Goal: Information Seeking & Learning: Compare options

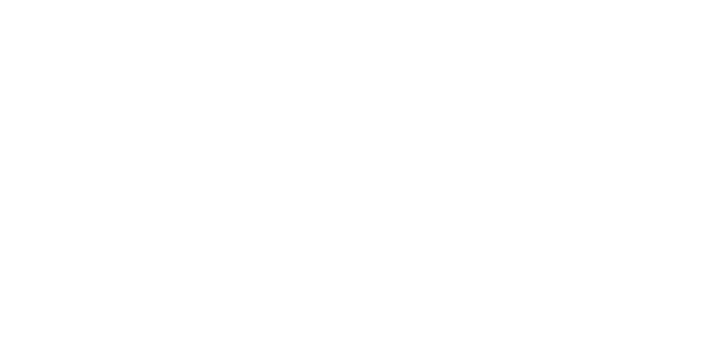
select select "******"
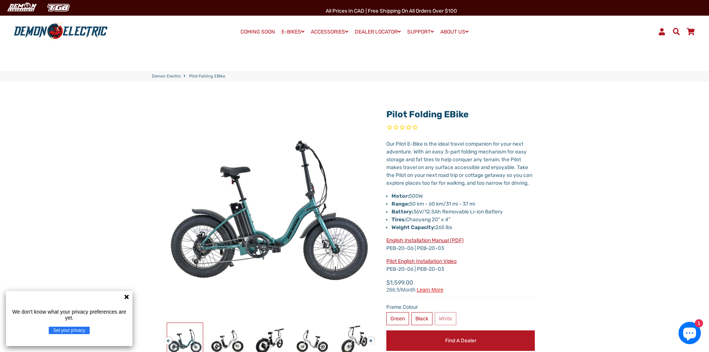
click at [250, 33] on link "COMING SOON" at bounding box center [258, 32] width 40 height 10
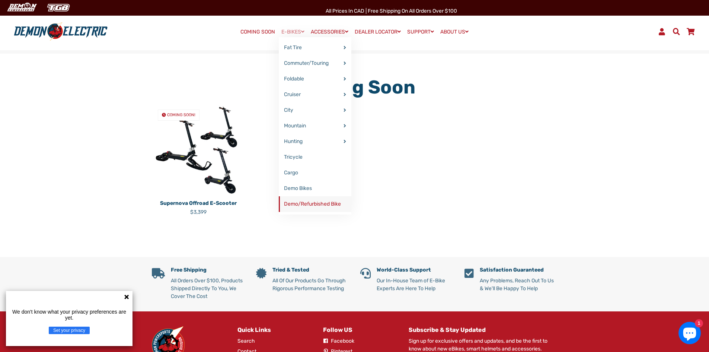
click at [312, 202] on link "Demo/Refurbished Bike" at bounding box center [315, 204] width 73 height 16
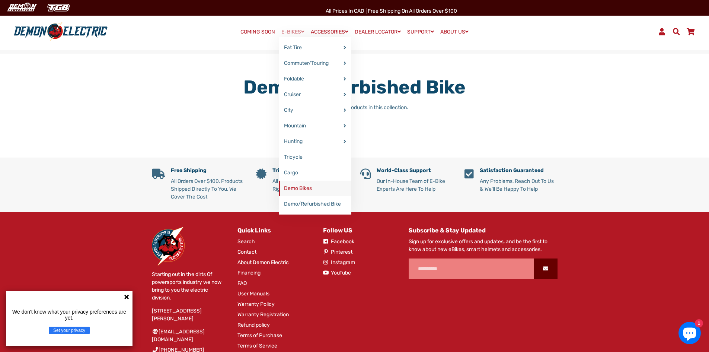
click at [300, 188] on link "Demo Bikes" at bounding box center [315, 188] width 73 height 16
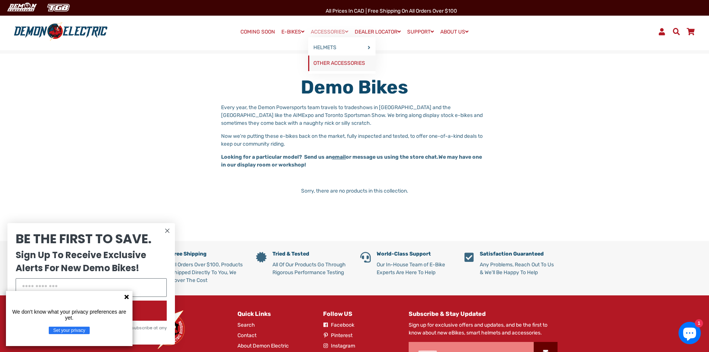
click at [336, 65] on link "OTHER ACCESSORIES" at bounding box center [341, 63] width 67 height 16
click at [19, 11] on img at bounding box center [22, 7] width 36 height 12
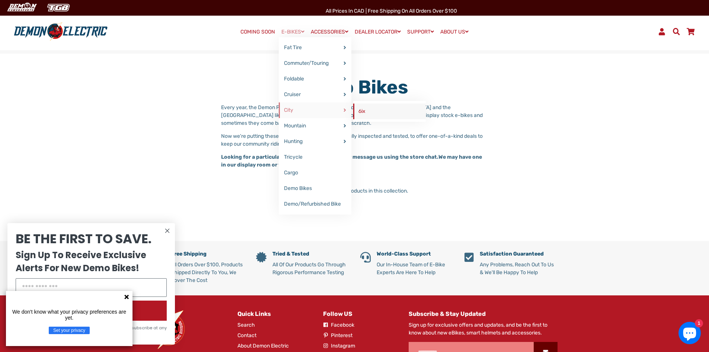
click at [365, 115] on link "6ix" at bounding box center [389, 111] width 73 height 16
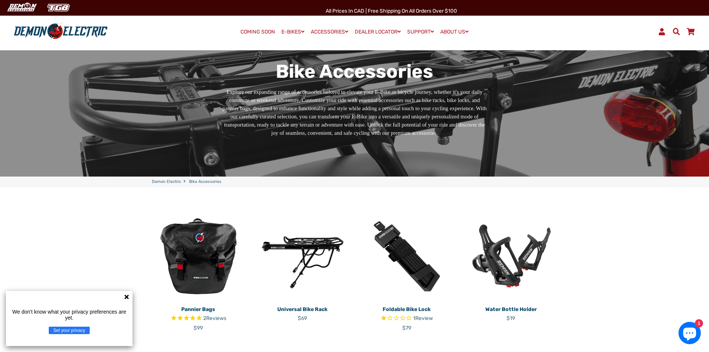
scroll to position [37, 0]
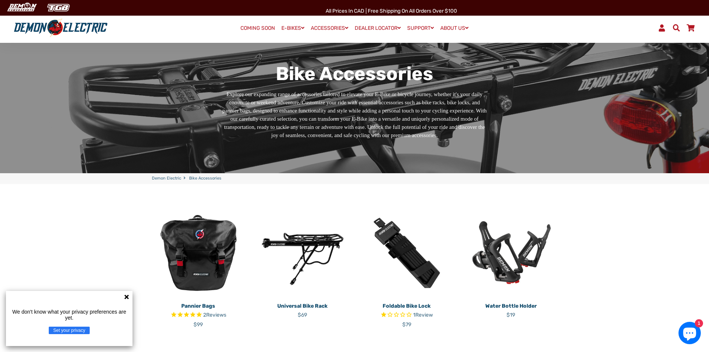
click at [209, 267] on img at bounding box center [198, 252] width 93 height 93
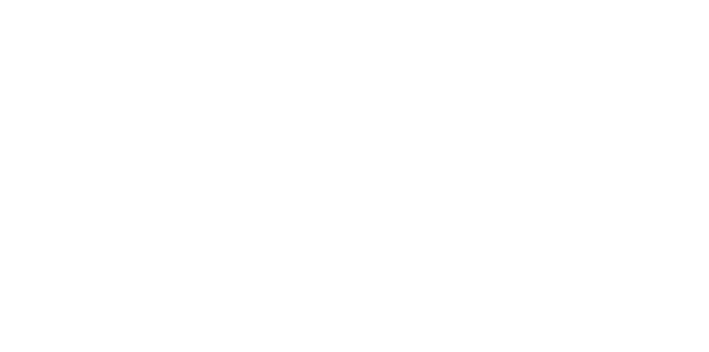
select select "******"
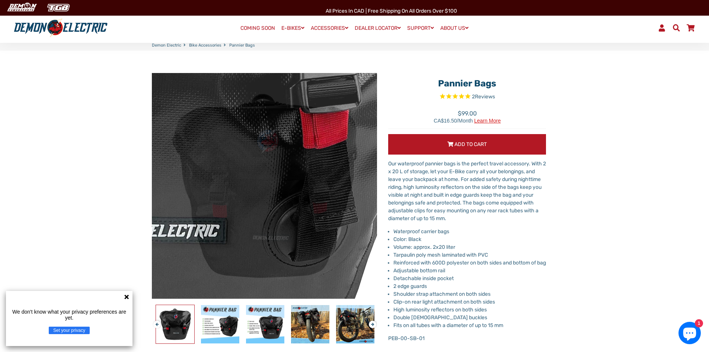
scroll to position [112, 0]
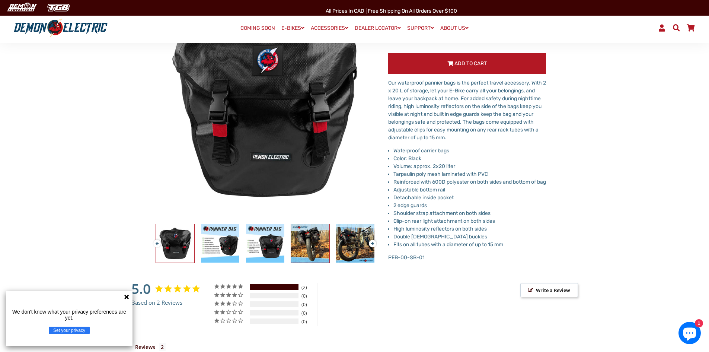
click at [297, 247] on img at bounding box center [310, 243] width 38 height 38
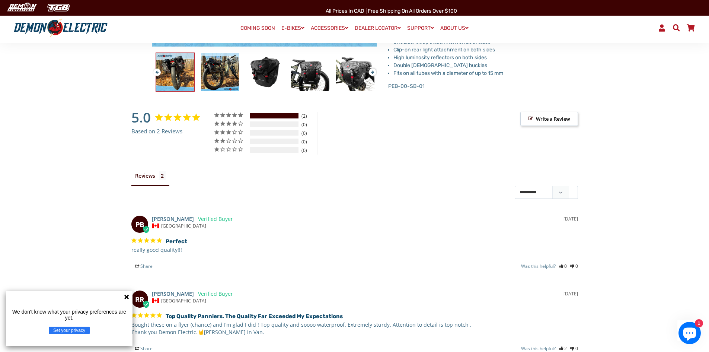
scroll to position [409, 0]
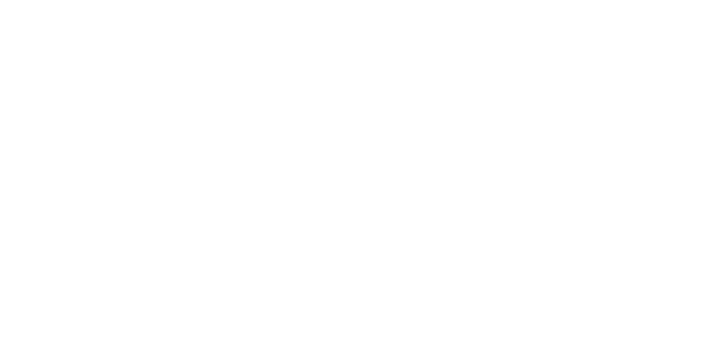
select select "******"
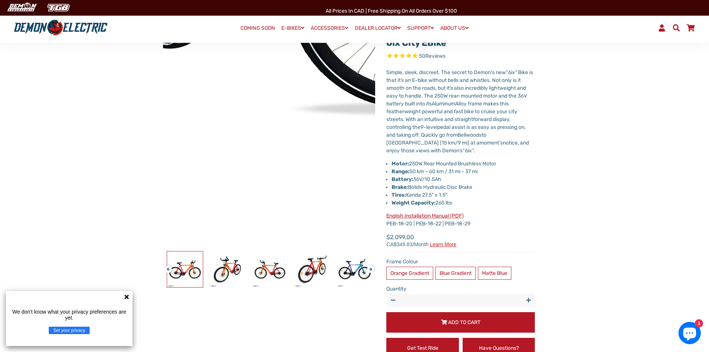
scroll to position [186, 0]
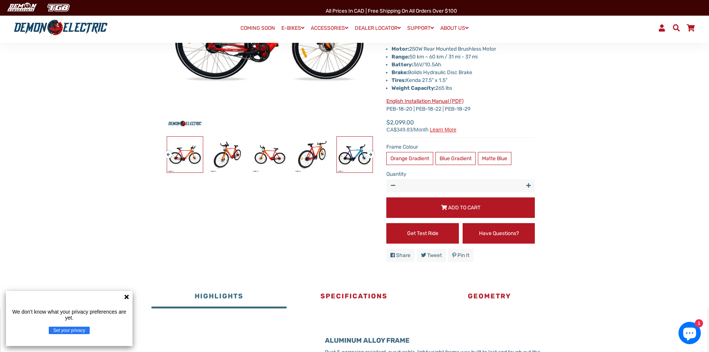
click at [347, 155] on img at bounding box center [355, 155] width 36 height 36
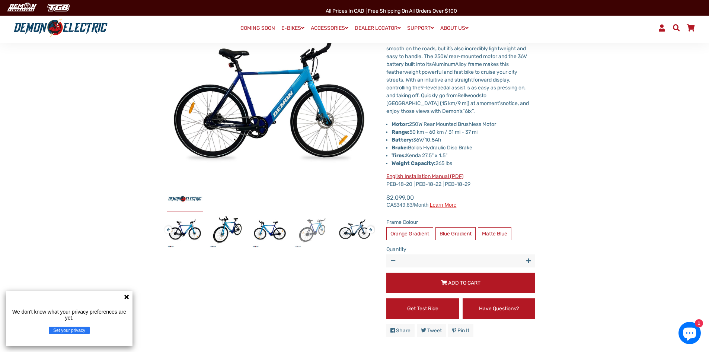
scroll to position [37, 0]
